Goal: Information Seeking & Learning: Learn about a topic

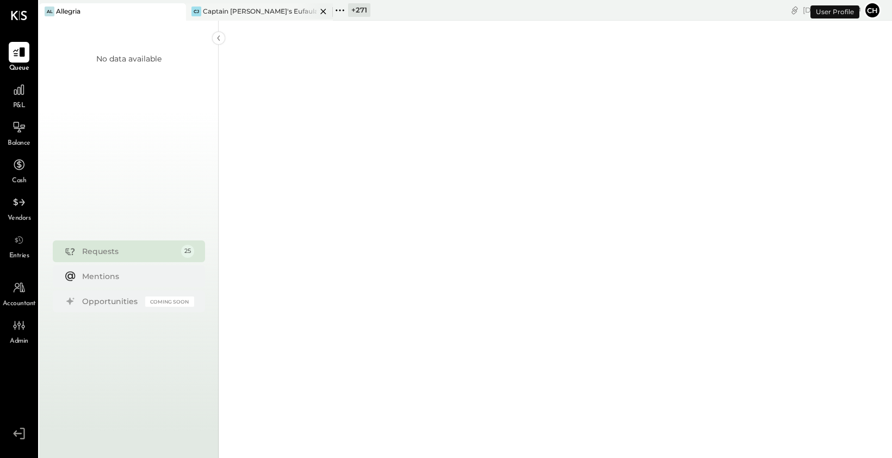
click at [281, 8] on div "CJ Captain [PERSON_NAME]'s Eufaula" at bounding box center [251, 12] width 131 height 10
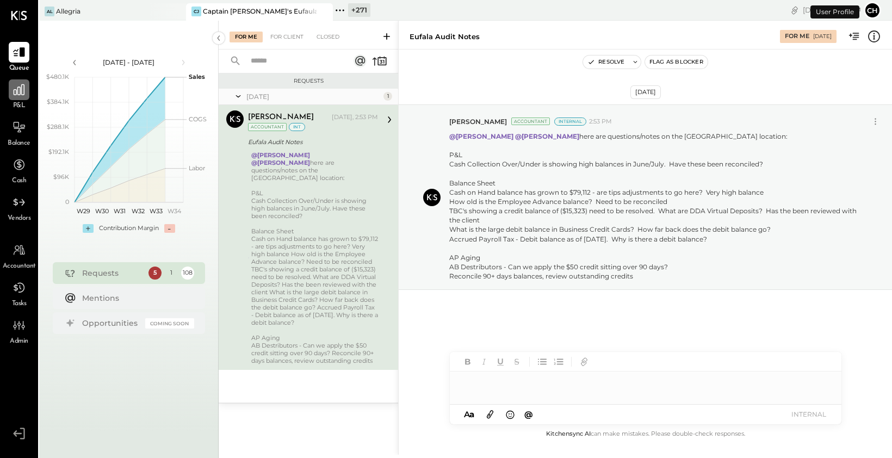
click at [22, 96] on icon at bounding box center [19, 90] width 14 height 14
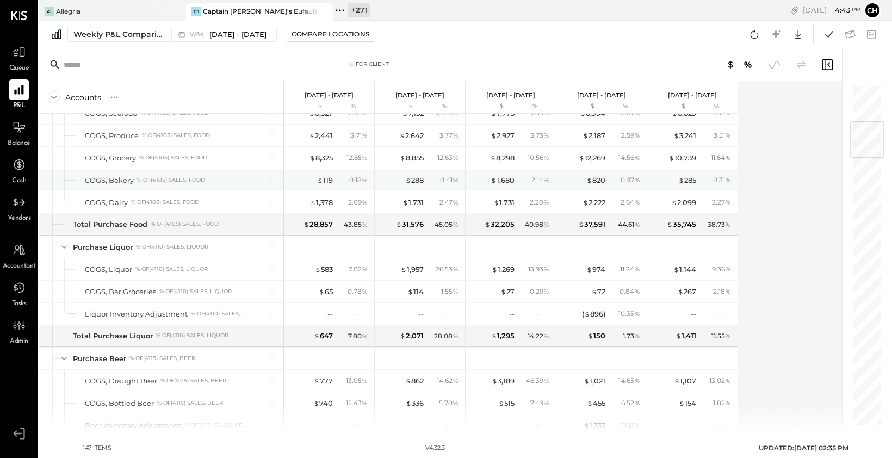
scroll to position [390, 0]
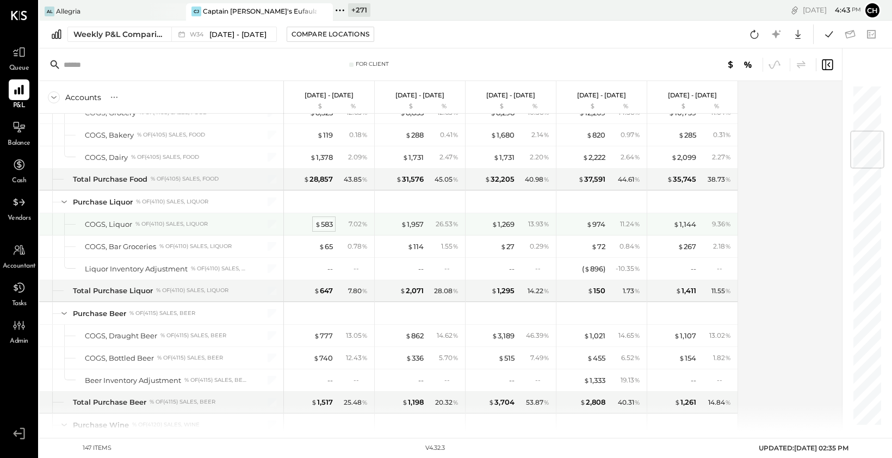
click at [328, 224] on div "$ 583" at bounding box center [324, 224] width 18 height 10
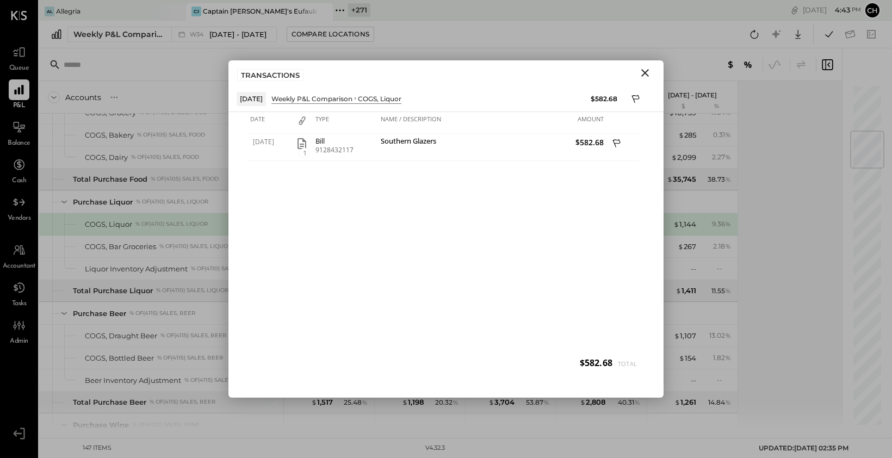
click at [646, 72] on icon "Close" at bounding box center [645, 73] width 8 height 8
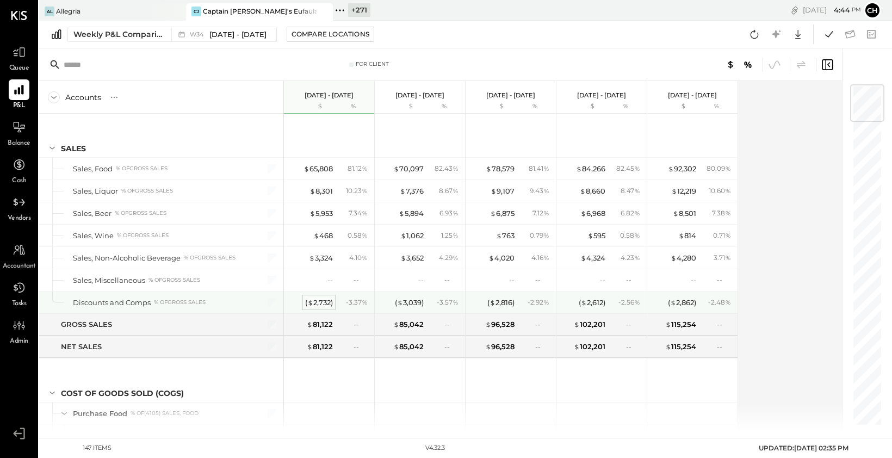
click at [325, 301] on div "( $ 2,732 )" at bounding box center [319, 303] width 28 height 10
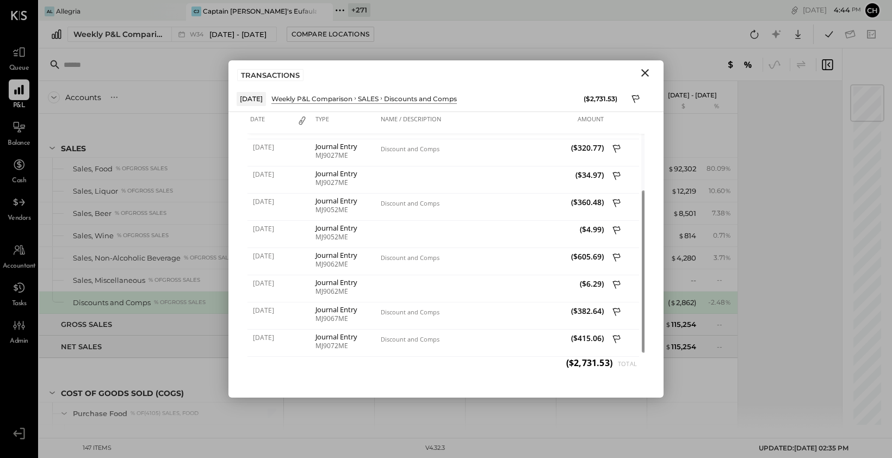
click at [649, 71] on icon "Close" at bounding box center [645, 72] width 13 height 13
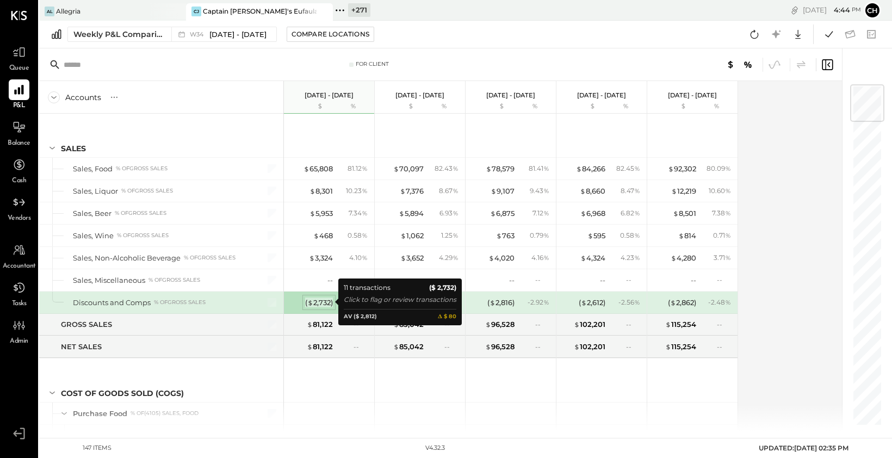
click at [319, 300] on div "( $ 2,732 )" at bounding box center [319, 303] width 28 height 10
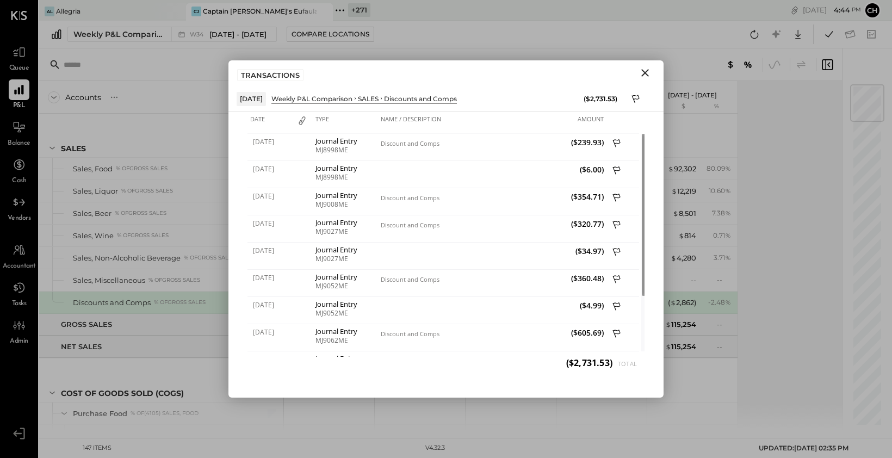
click at [641, 75] on icon "Close" at bounding box center [645, 72] width 13 height 13
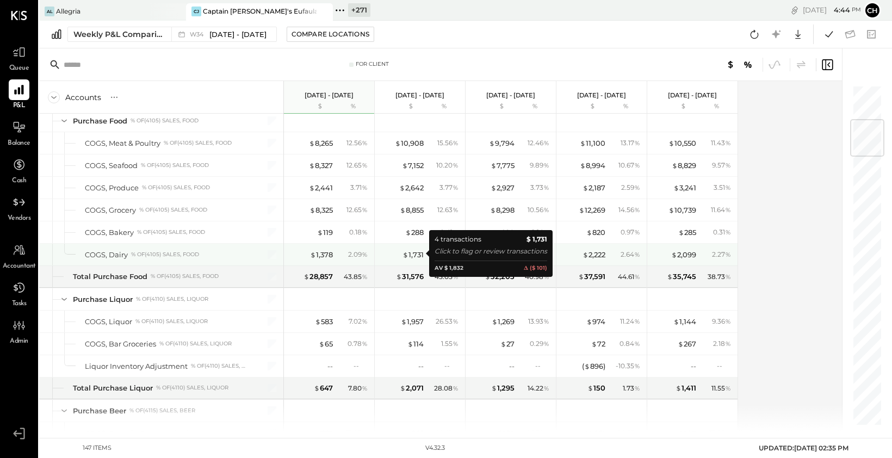
scroll to position [278, 0]
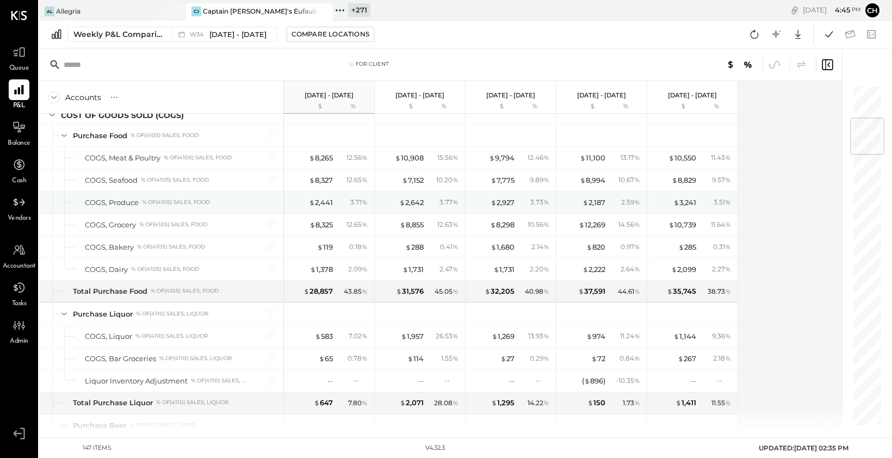
click at [280, 203] on div "COGS, Produce % of (4105) Sales, Food" at bounding box center [161, 202] width 244 height 22
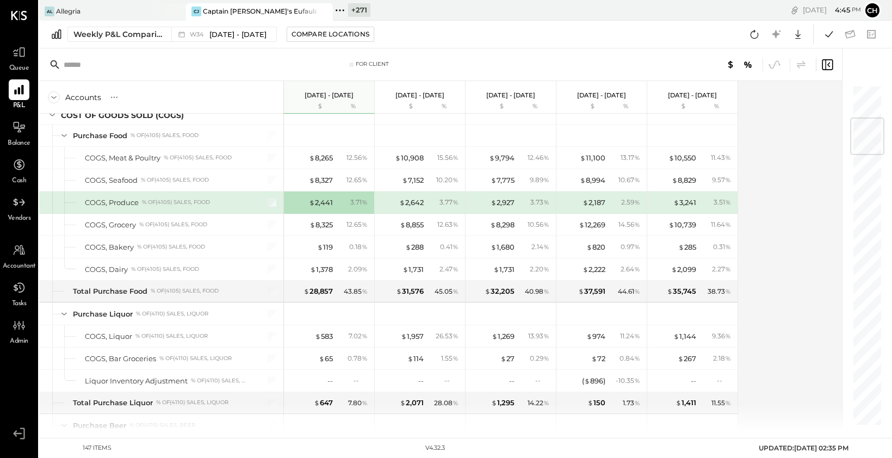
click at [276, 203] on div at bounding box center [265, 202] width 27 height 22
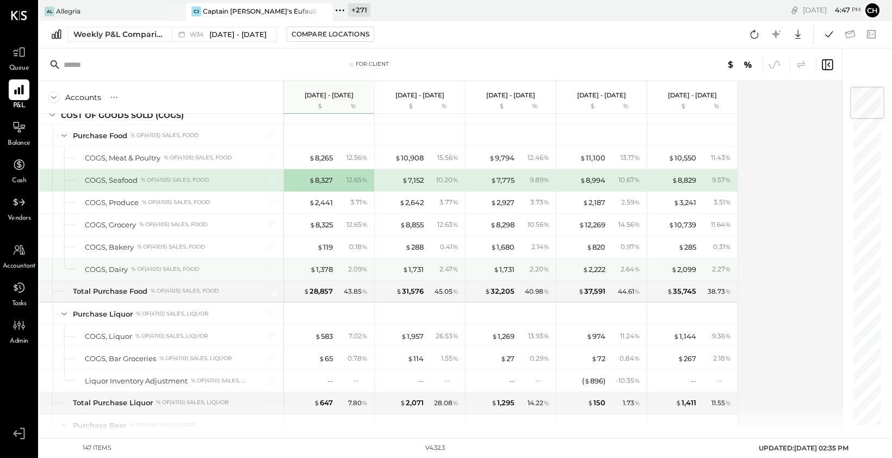
scroll to position [289, 0]
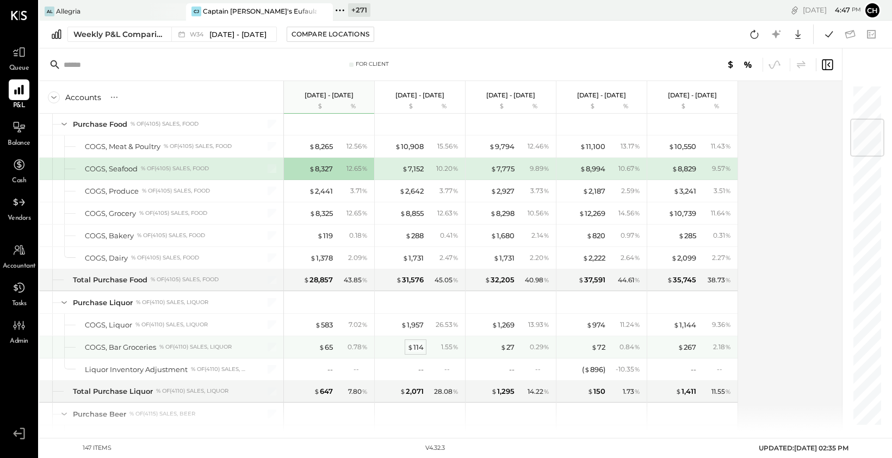
click at [419, 344] on div "$ 114" at bounding box center [415, 347] width 16 height 10
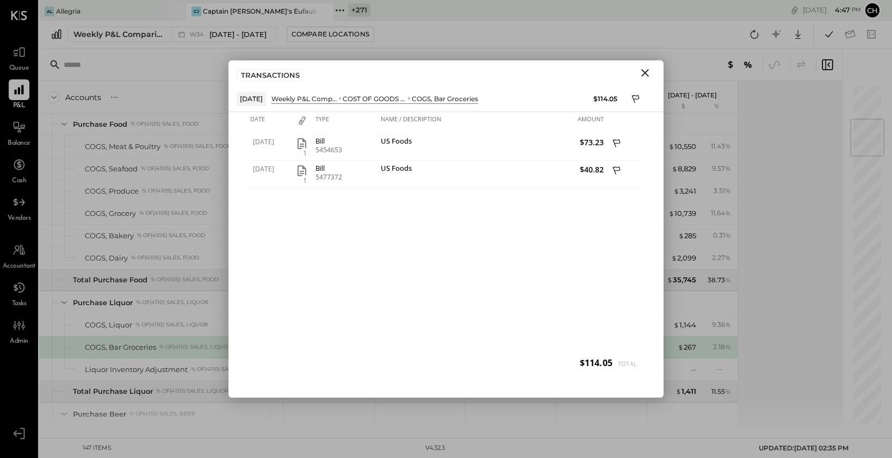
click at [645, 74] on icon "Close" at bounding box center [645, 72] width 13 height 13
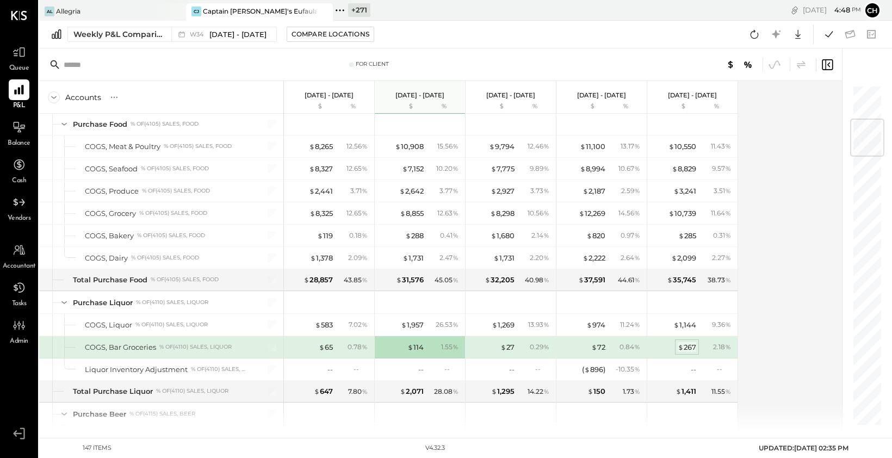
click at [686, 348] on div "$ 267" at bounding box center [687, 347] width 18 height 10
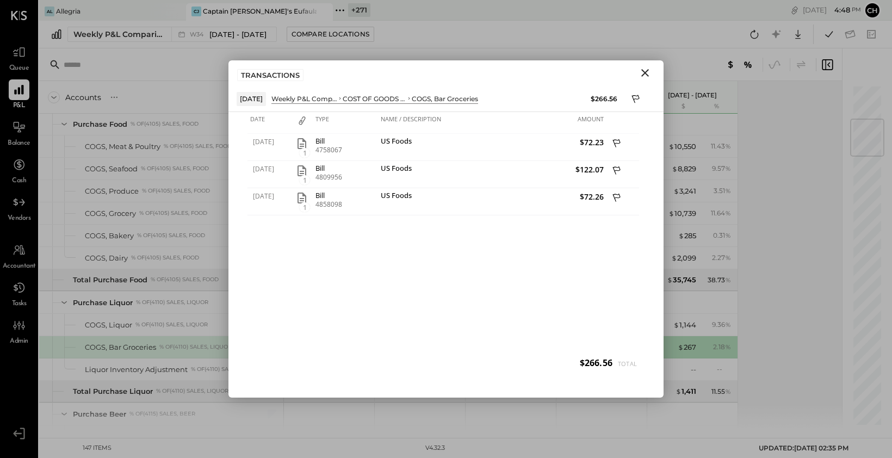
click at [649, 72] on icon "Close" at bounding box center [645, 72] width 13 height 13
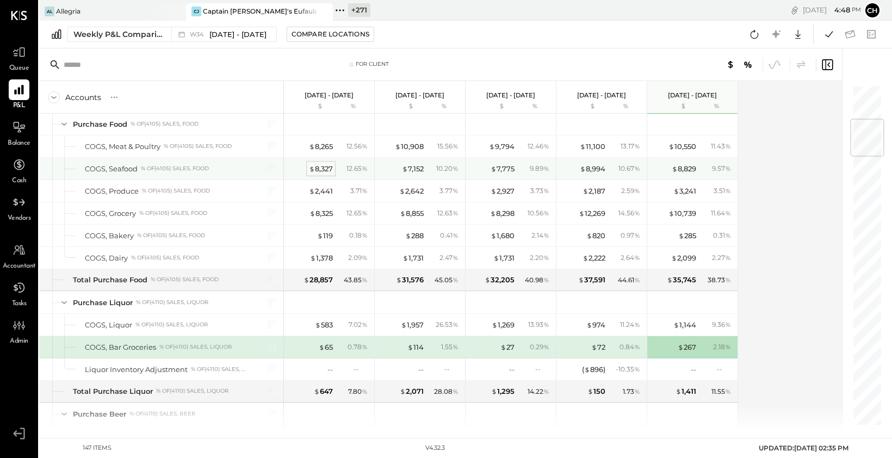
click at [313, 164] on span "$" at bounding box center [312, 168] width 6 height 9
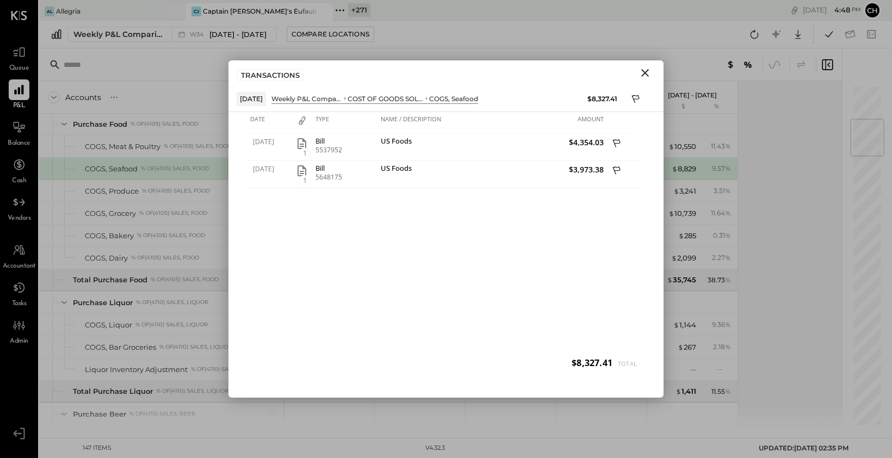
click at [643, 72] on icon "Close" at bounding box center [645, 72] width 13 height 13
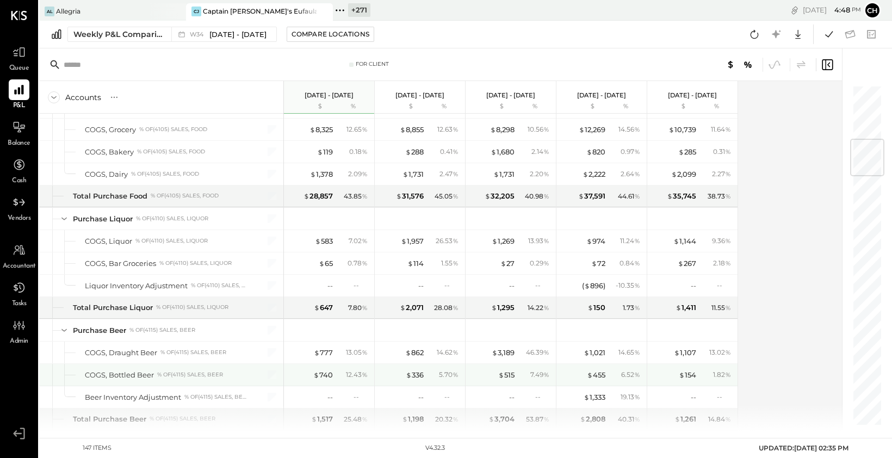
scroll to position [456, 0]
